Goal: Task Accomplishment & Management: Use online tool/utility

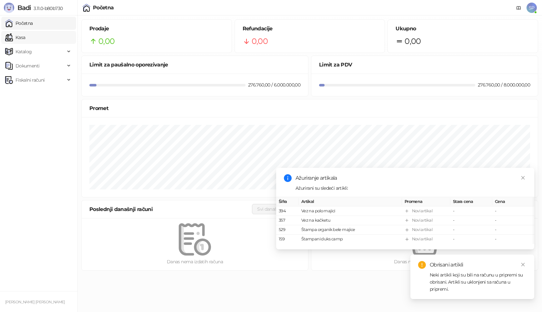
click at [25, 36] on link "Kasa" at bounding box center [15, 37] width 20 height 13
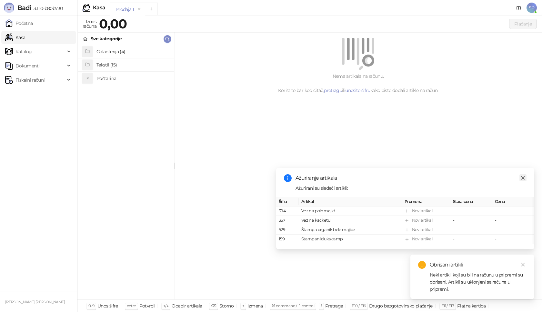
click at [524, 179] on icon "close" at bounding box center [522, 177] width 5 height 5
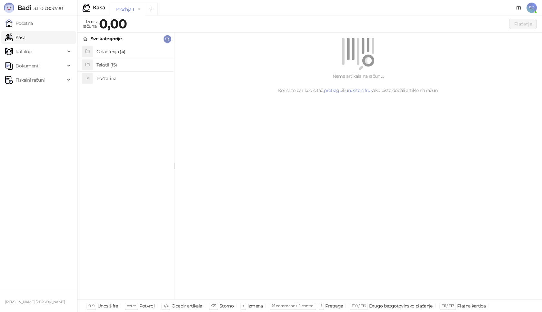
click at [103, 78] on h4 "Poštarina" at bounding box center [132, 78] width 72 height 10
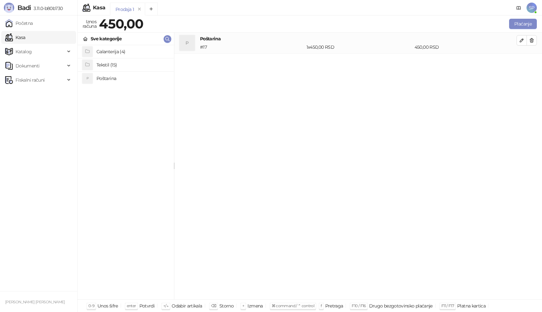
click at [106, 64] on h4 "Tekstil (15)" at bounding box center [132, 65] width 72 height 10
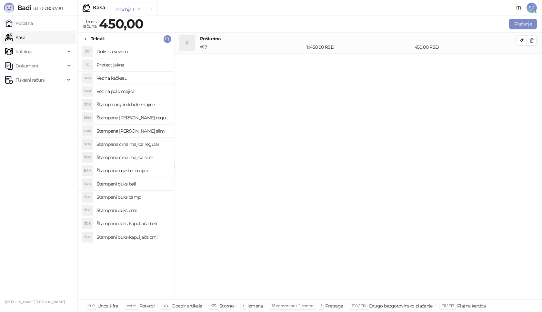
click at [136, 119] on h4 "Štampana [PERSON_NAME] regular" at bounding box center [132, 117] width 72 height 10
click at [524, 62] on button "button" at bounding box center [521, 61] width 10 height 10
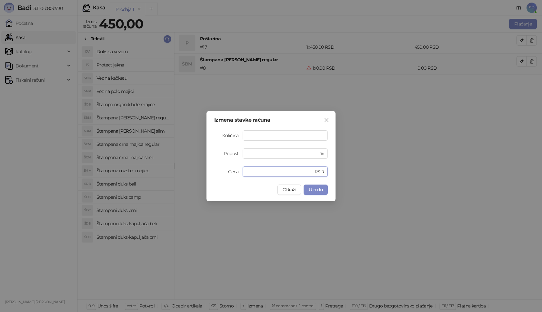
drag, startPoint x: 256, startPoint y: 171, endPoint x: 224, endPoint y: 165, distance: 32.5
click at [229, 173] on div "Cena * RSD" at bounding box center [270, 171] width 113 height 10
type input "****"
click at [325, 188] on button "U redu" at bounding box center [315, 189] width 24 height 10
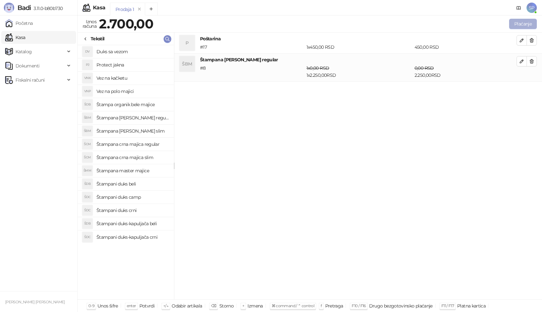
click at [530, 21] on button "Plaćanje" at bounding box center [523, 24] width 28 height 10
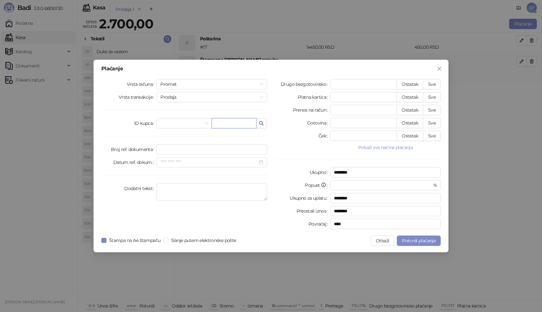
click at [246, 121] on input "text" at bounding box center [233, 123] width 45 height 10
paste input "**********"
type input "**********"
click at [434, 81] on button "Sve" at bounding box center [432, 84] width 18 height 10
type input "****"
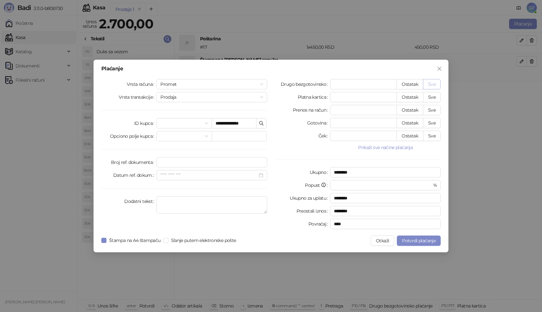
type input "****"
click at [416, 240] on span "Potvrdi plaćanje" at bounding box center [419, 241] width 34 height 6
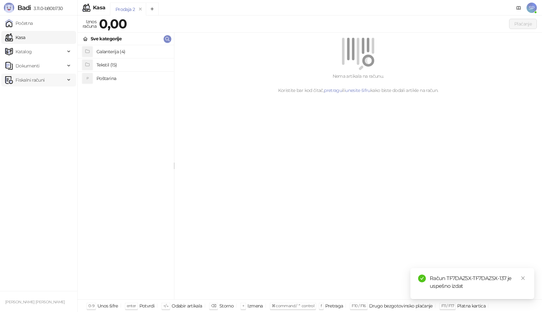
click at [63, 80] on span "Fiskalni računi" at bounding box center [35, 79] width 60 height 13
click at [43, 94] on link "Izdati računi" at bounding box center [25, 94] width 35 height 13
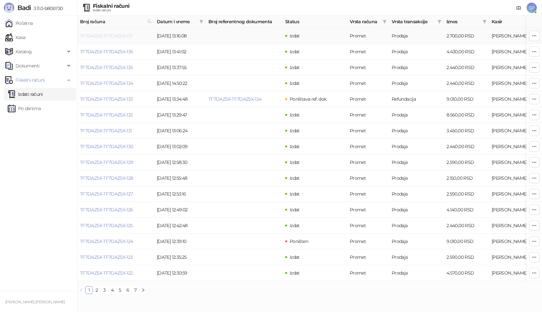
click at [108, 36] on link "TF7DAZ5X-TF7DAZ5X-137" at bounding box center [106, 36] width 53 height 6
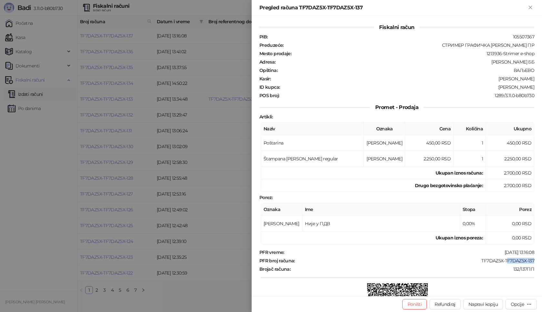
drag, startPoint x: 529, startPoint y: 259, endPoint x: 502, endPoint y: 261, distance: 26.5
click at [502, 261] on div "TF7DAZ5X-TF7DAZ5X-137" at bounding box center [414, 261] width 239 height 6
click at [514, 270] on div "132/137ПП" at bounding box center [413, 269] width 244 height 6
click at [514, 304] on div "Opcije" at bounding box center [516, 304] width 13 height 6
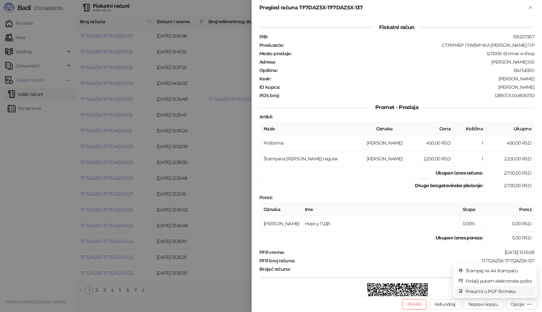
click at [496, 290] on span "Preuzmi u PDF formatu" at bounding box center [498, 291] width 66 height 7
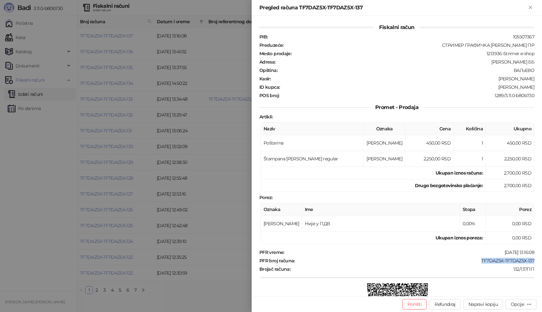
drag, startPoint x: 530, startPoint y: 258, endPoint x: 474, endPoint y: 260, distance: 56.1
click at [474, 260] on div "Fiskalni račun PIB : 105507367 Preduzeće : СТРИМЕР ГРАФИЧКА РАДЊА [PERSON_NAME]…" at bounding box center [396, 156] width 290 height 280
copy div "TF7DAZ5X-TF7DAZ5X-137"
drag, startPoint x: 528, startPoint y: 87, endPoint x: 496, endPoint y: 88, distance: 32.2
click at [496, 88] on div ":[PERSON_NAME]" at bounding box center [407, 87] width 254 height 6
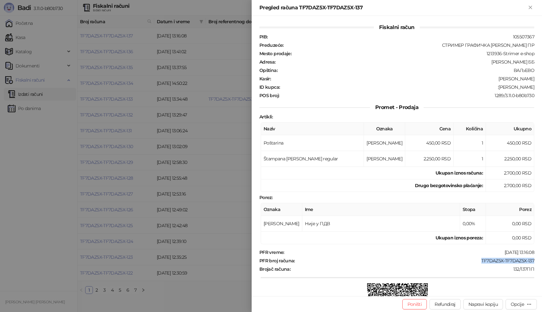
copy div "[PERSON_NAME]"
click at [530, 10] on icon "Zatvori" at bounding box center [530, 8] width 6 height 6
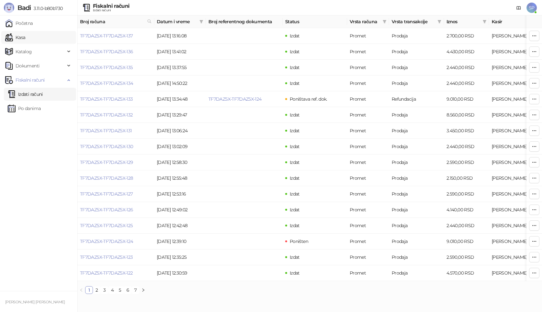
click at [25, 35] on link "Kasa" at bounding box center [15, 37] width 20 height 13
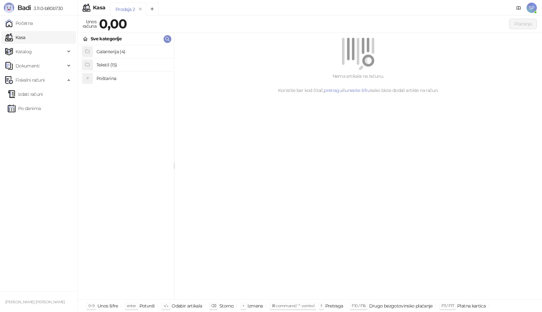
click at [103, 81] on h4 "Poštarina" at bounding box center [132, 78] width 72 height 10
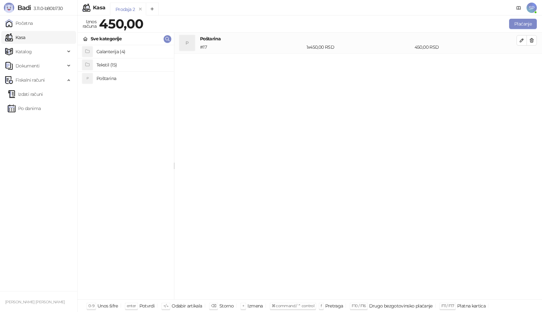
click at [107, 63] on h4 "Tekstil (15)" at bounding box center [132, 65] width 72 height 10
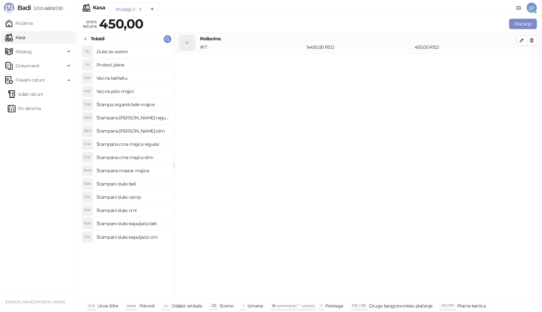
click at [133, 145] on h4 "Štampana crna majica regular" at bounding box center [132, 144] width 72 height 10
click at [517, 60] on button "button" at bounding box center [521, 61] width 10 height 10
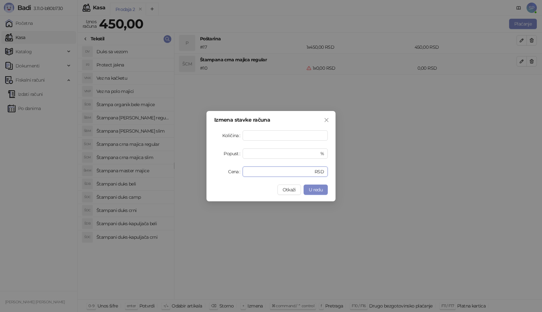
drag, startPoint x: 247, startPoint y: 170, endPoint x: 227, endPoint y: 165, distance: 20.6
click at [239, 172] on div "Cena * RSD" at bounding box center [270, 171] width 113 height 10
click at [315, 191] on span "U redu" at bounding box center [315, 190] width 14 height 6
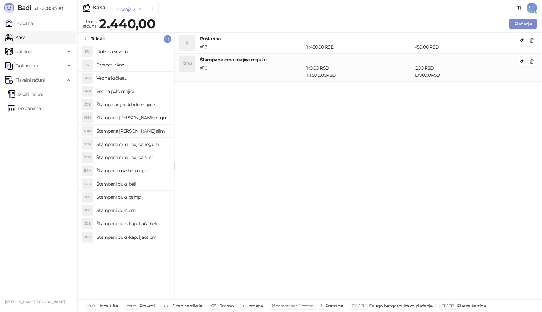
click at [158, 118] on h4 "Štampana [PERSON_NAME] regular" at bounding box center [132, 117] width 72 height 10
click at [519, 90] on icon "button" at bounding box center [521, 89] width 5 height 5
type input "*"
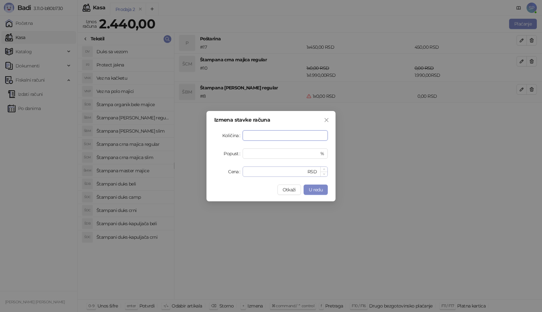
type input "*"
drag, startPoint x: 250, startPoint y: 170, endPoint x: 233, endPoint y: 161, distance: 19.3
click at [234, 172] on div "Cena * RSD" at bounding box center [270, 171] width 113 height 10
type input "****"
click at [311, 189] on span "U redu" at bounding box center [315, 190] width 14 height 6
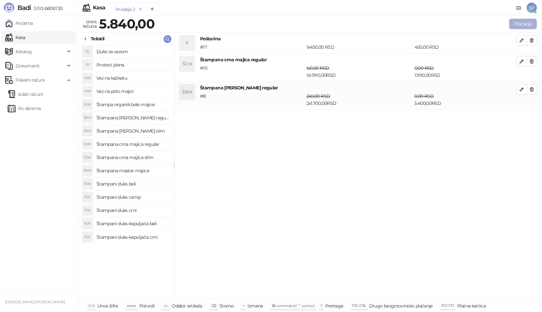
click at [521, 24] on button "Plaćanje" at bounding box center [523, 24] width 28 height 10
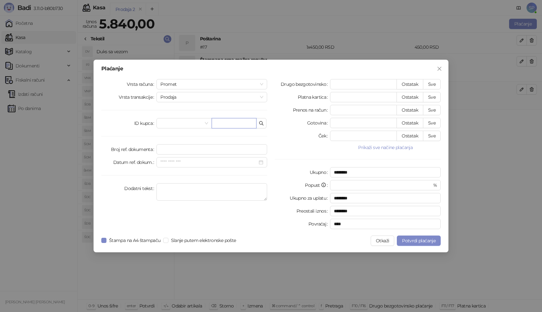
click at [226, 125] on input "text" at bounding box center [233, 123] width 45 height 10
type input "**********"
click at [434, 85] on button "Sve" at bounding box center [432, 84] width 18 height 10
type input "****"
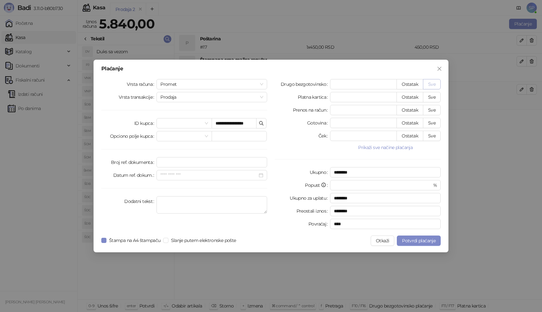
type input "****"
click at [416, 240] on span "Potvrdi plaćanje" at bounding box center [419, 241] width 34 height 6
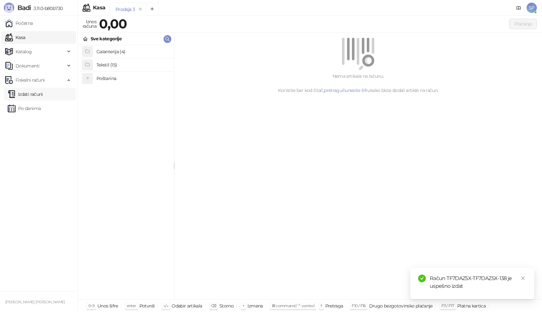
click at [38, 94] on link "Izdati računi" at bounding box center [25, 94] width 35 height 13
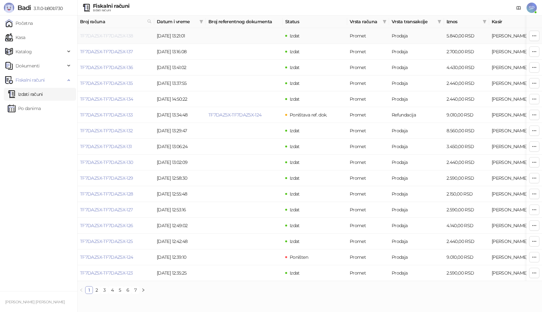
click at [102, 36] on link "TF7DAZ5X-TF7DAZ5X-138" at bounding box center [106, 36] width 53 height 6
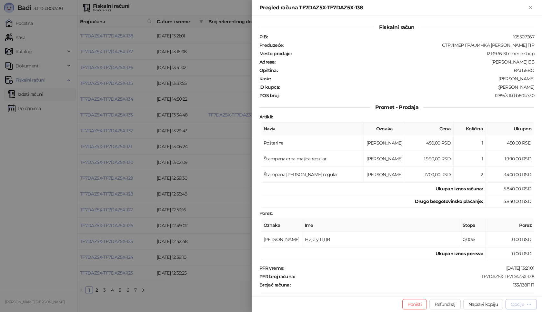
drag, startPoint x: 523, startPoint y: 299, endPoint x: 522, endPoint y: 304, distance: 4.6
click at [523, 302] on button "Opcije" at bounding box center [520, 304] width 31 height 10
click at [511, 293] on span "Preuzmi u PDF formatu" at bounding box center [498, 291] width 66 height 7
drag, startPoint x: 531, startPoint y: 277, endPoint x: 472, endPoint y: 277, distance: 58.7
click at [473, 277] on div "Fiskalni račun PIB : 105507367 Preduzeće : СТРИМЕР ГРАФИЧКА РАДЊА [PERSON_NAME]…" at bounding box center [396, 156] width 290 height 280
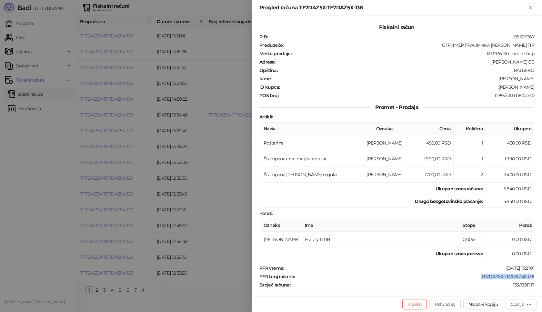
copy div "TF7DAZ5X-TF7DAZ5X-138"
drag, startPoint x: 530, startPoint y: 85, endPoint x: 490, endPoint y: 84, distance: 40.0
click at [490, 84] on div "Fiskalni račun PIB : 105507367 Preduzeće : СТРИМЕР ГРАФИЧКА РАДЊА [PERSON_NAME]…" at bounding box center [396, 156] width 290 height 280
copy div "[PERSON_NAME]"
